Goal: Information Seeking & Learning: Learn about a topic

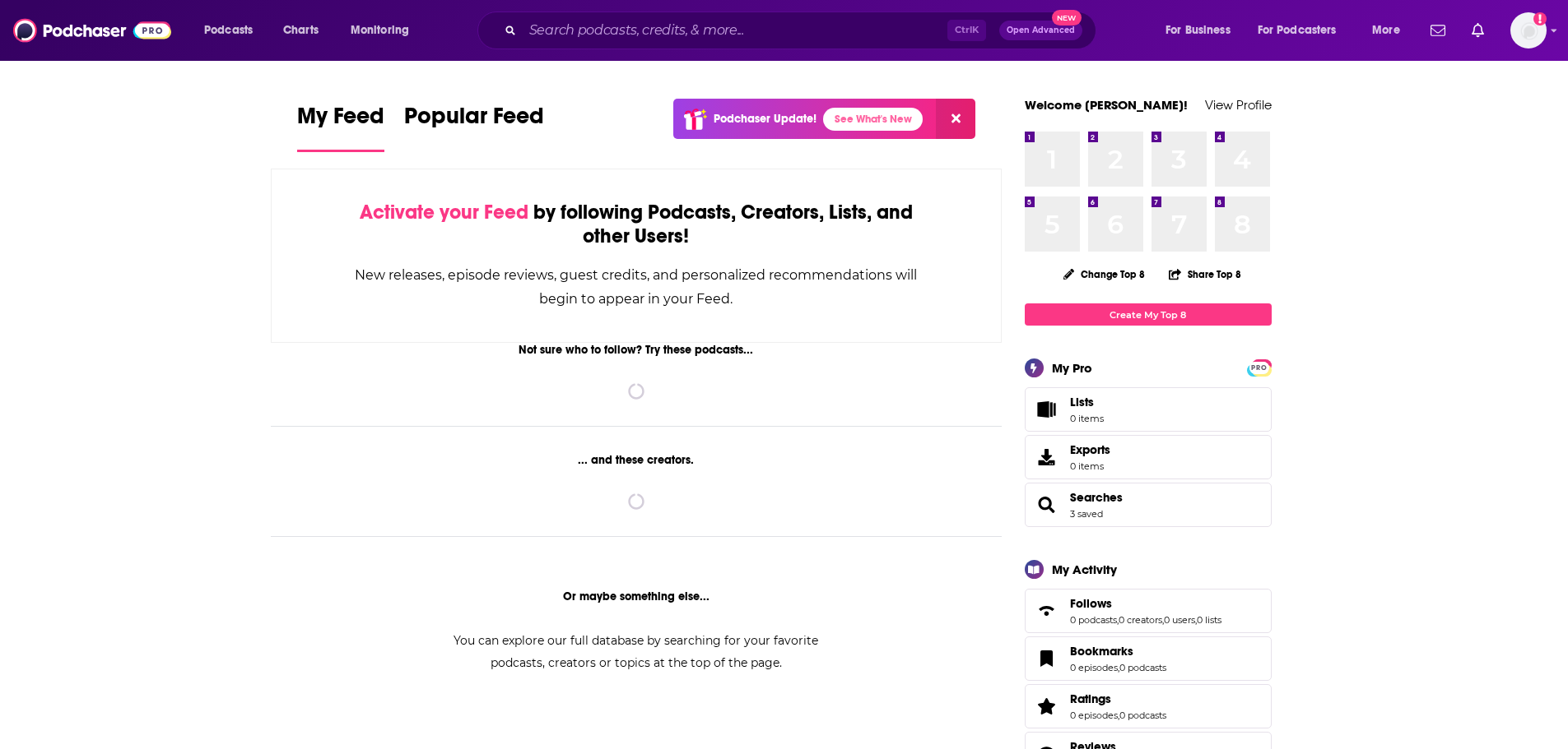
click at [635, 13] on div "Ctrl K Open Advanced New" at bounding box center [787, 30] width 619 height 38
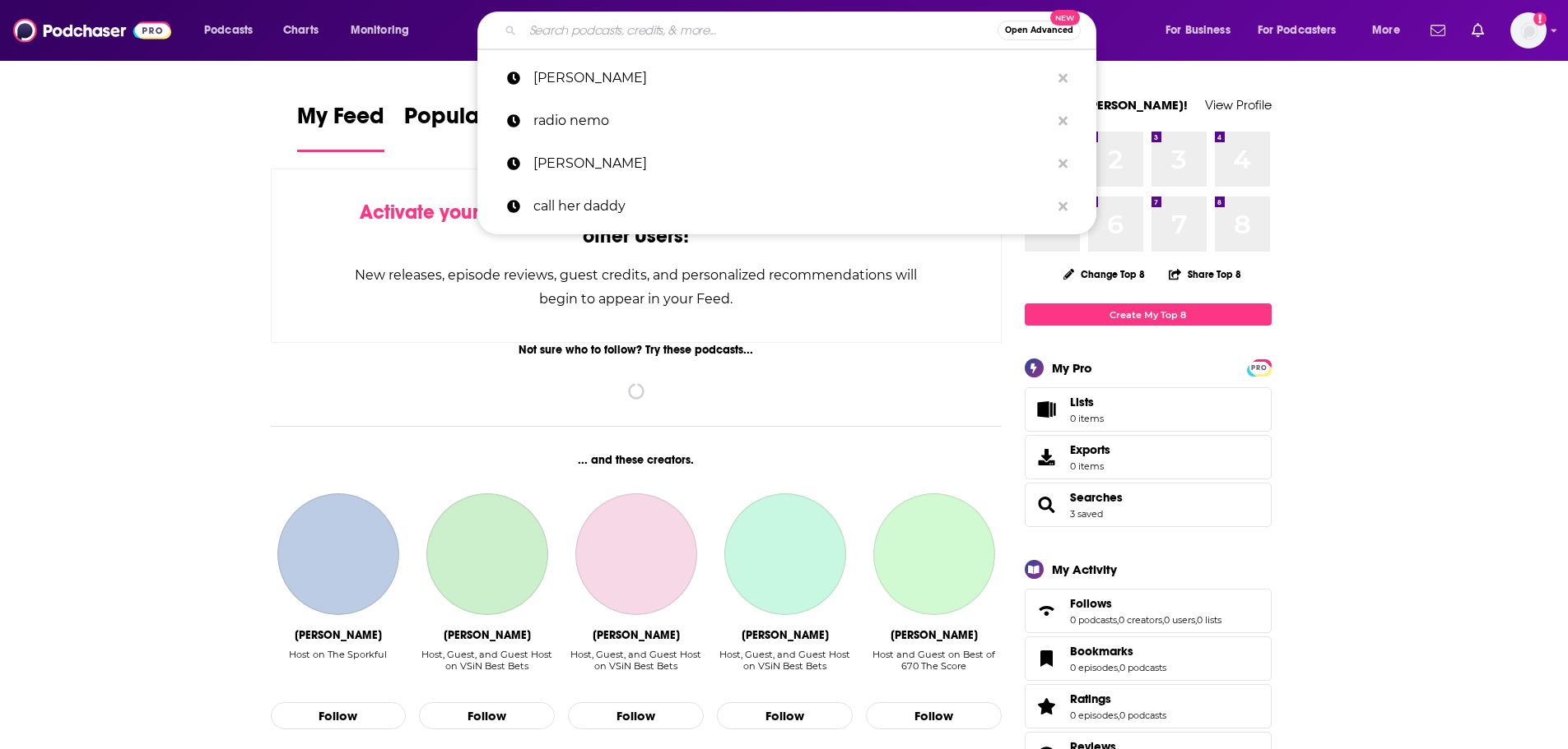
click at [642, 40] on input "Search podcasts, credits, & more..." at bounding box center [760, 30] width 475 height 26
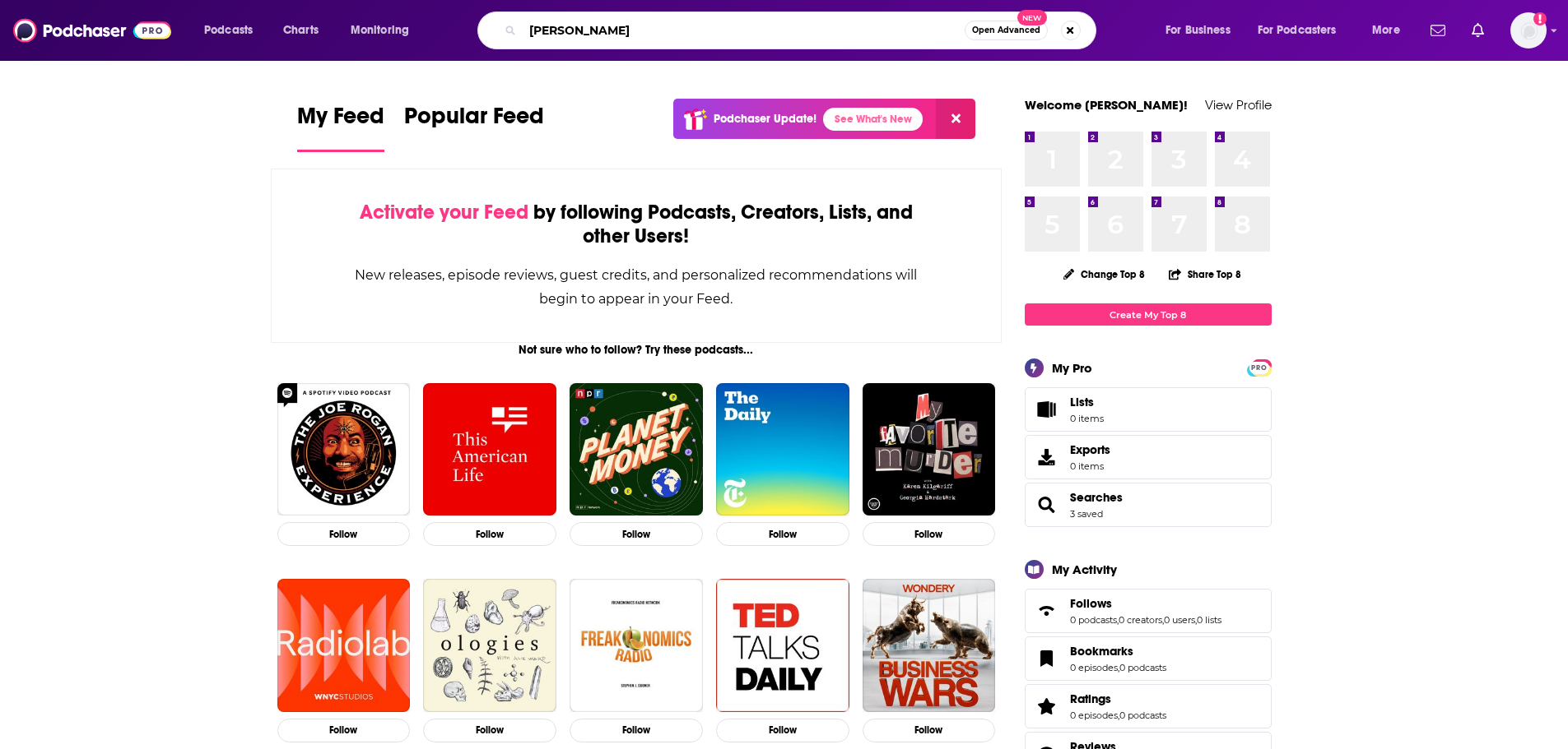
type input "eugene robinson"
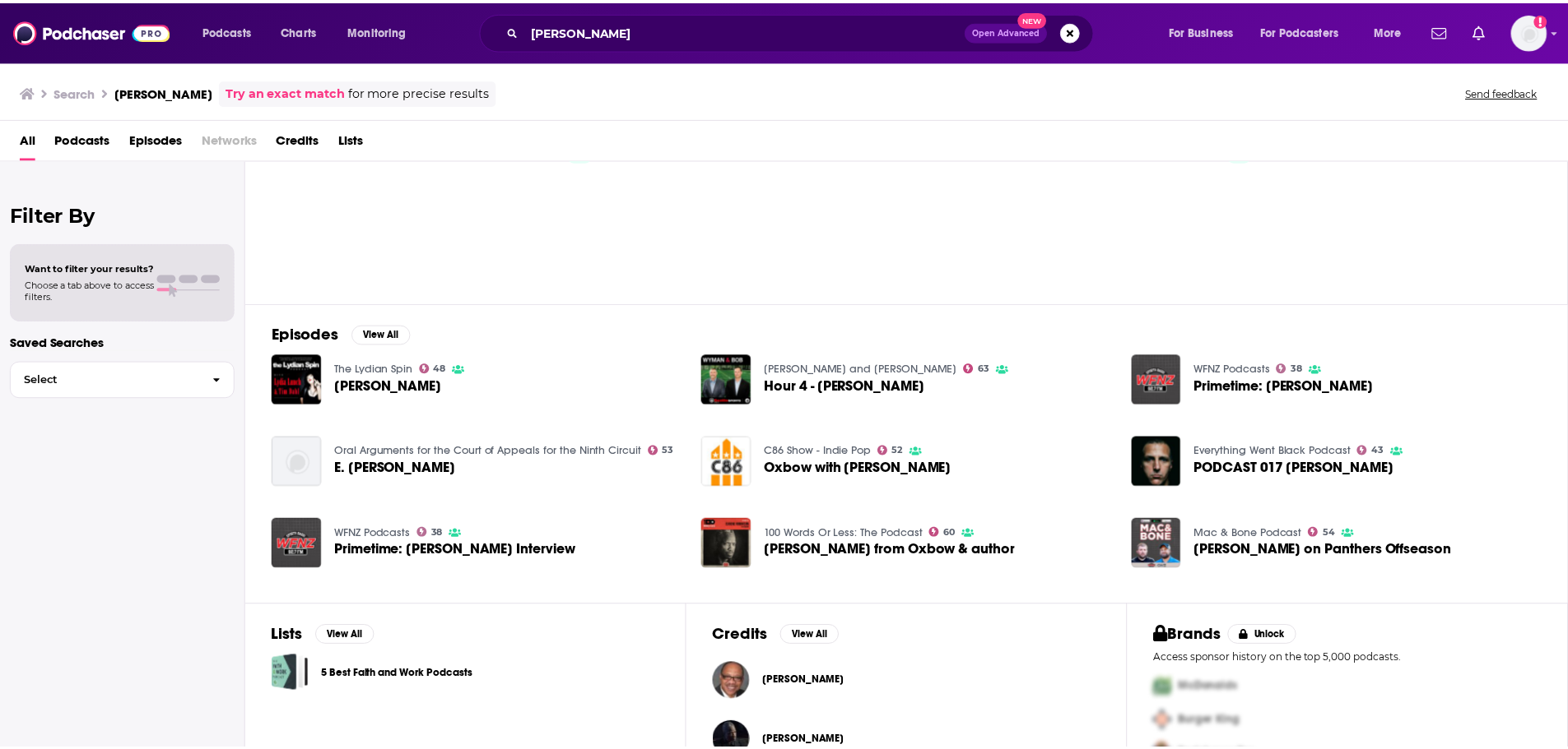
scroll to position [126, 0]
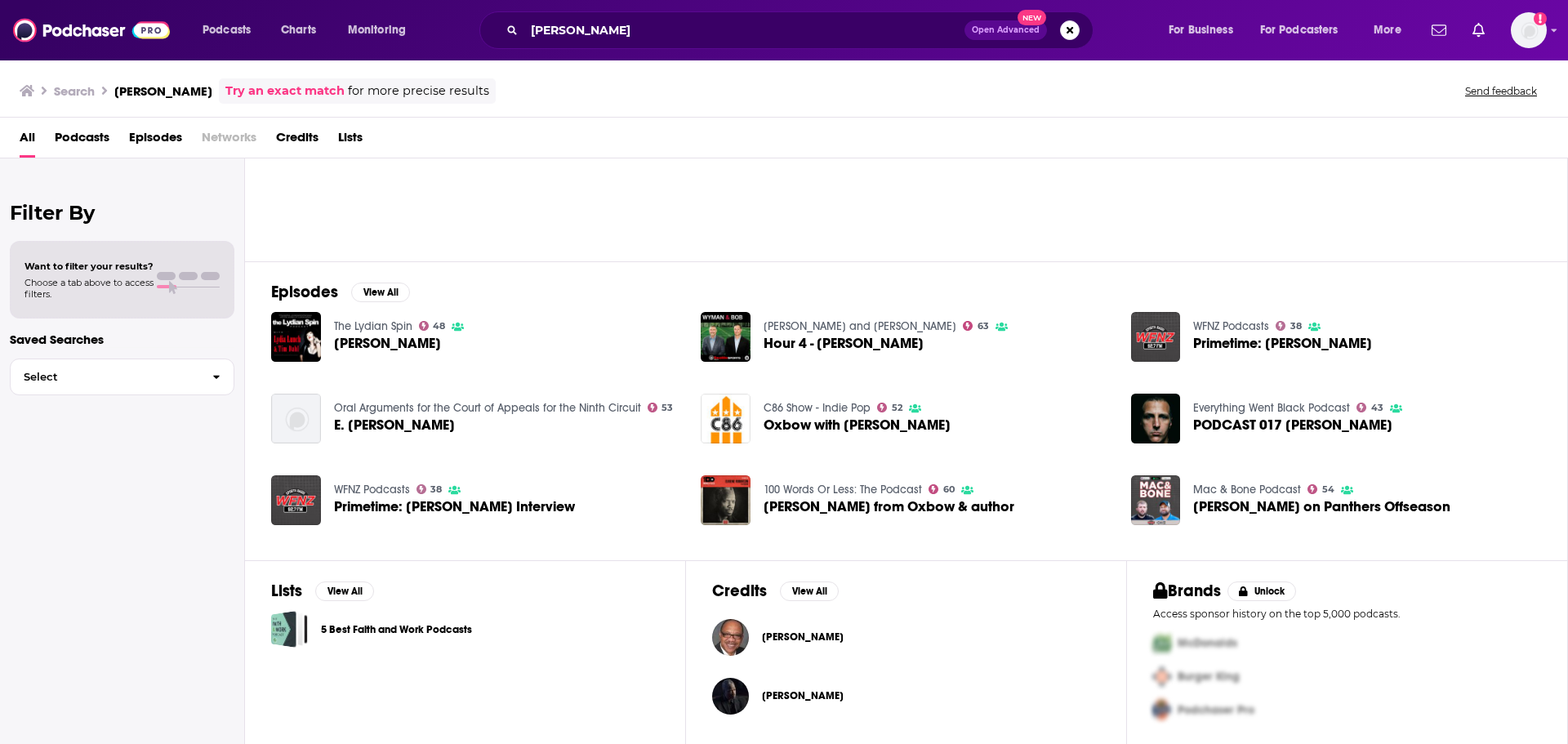
click at [799, 640] on span "Eugene Robinson" at bounding box center [802, 637] width 81 height 13
